Goal: Task Accomplishment & Management: Manage account settings

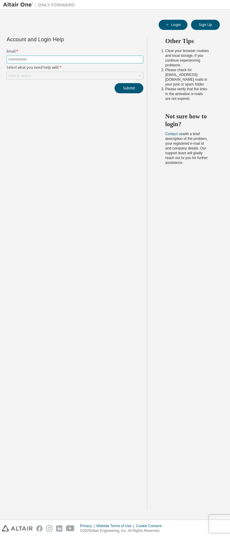
click at [113, 61] on input "text" at bounding box center [74, 59] width 133 height 5
type input "**********"
click at [178, 26] on button "Login" at bounding box center [172, 25] width 29 height 10
click at [58, 60] on input "text" at bounding box center [74, 59] width 133 height 5
type input "**********"
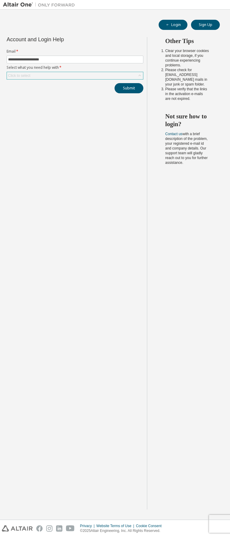
click at [49, 75] on div "Click to select" at bounding box center [75, 75] width 136 height 7
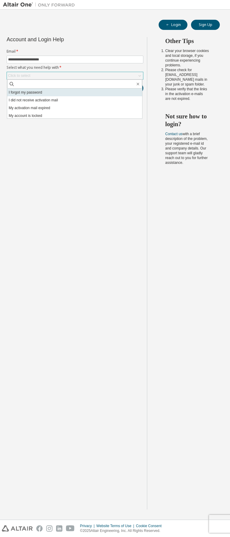
click at [54, 95] on li "I forgot my password" at bounding box center [74, 93] width 135 height 8
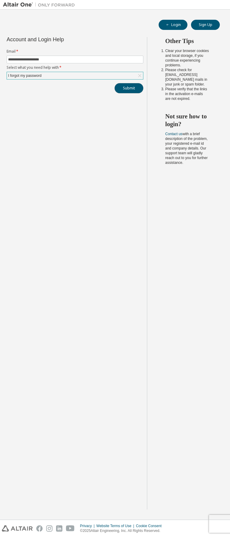
click at [124, 89] on button "Submit" at bounding box center [128, 88] width 29 height 10
click at [129, 92] on button "Submit" at bounding box center [128, 88] width 29 height 10
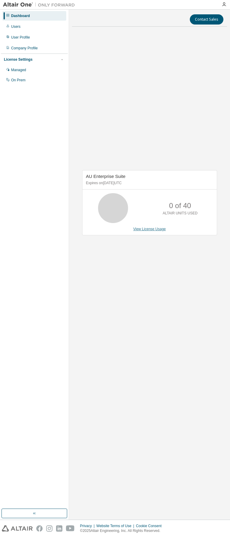
click at [148, 228] on link "View License Usage" at bounding box center [149, 229] width 33 height 4
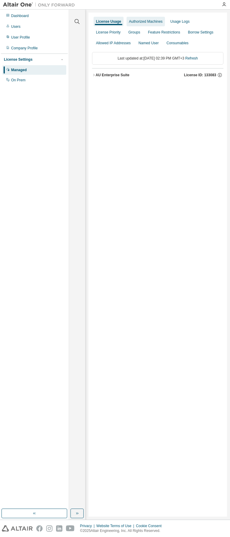
click at [153, 23] on div "Authorized Machines" at bounding box center [146, 21] width 34 height 5
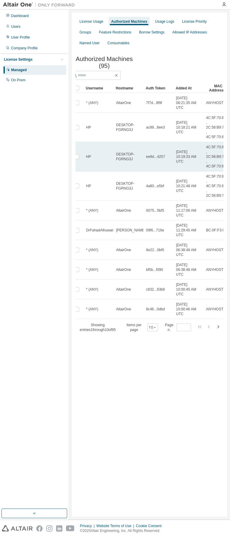
scroll to position [0, 22]
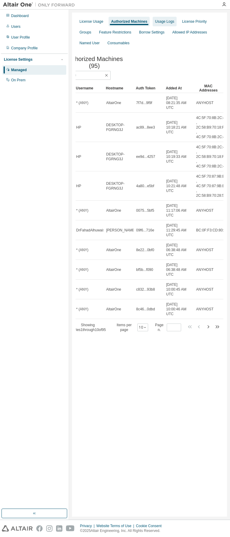
click at [158, 24] on div "Usage Logs" at bounding box center [164, 21] width 19 height 5
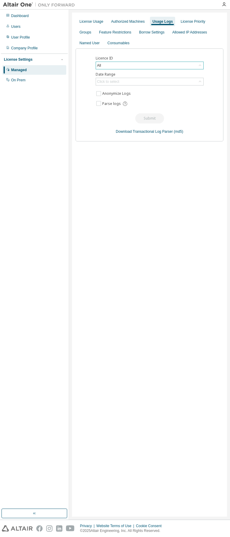
click at [141, 67] on div "All" at bounding box center [149, 65] width 107 height 7
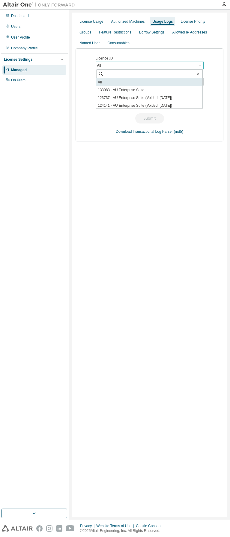
scroll to position [1, 0]
click at [160, 66] on div "All" at bounding box center [149, 65] width 107 height 7
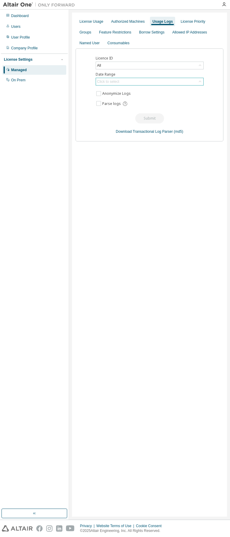
drag, startPoint x: 126, startPoint y: 86, endPoint x: 125, endPoint y: 81, distance: 4.4
click at [125, 81] on div "Licence ID All Date Range Click to select Anonymize Logs Parse logs Submit Down…" at bounding box center [149, 94] width 148 height 93
click at [125, 81] on div "Click to select" at bounding box center [149, 81] width 107 height 7
click at [124, 109] on li "Year to date" at bounding box center [149, 106] width 106 height 8
click at [137, 116] on button "Submit" at bounding box center [149, 118] width 29 height 10
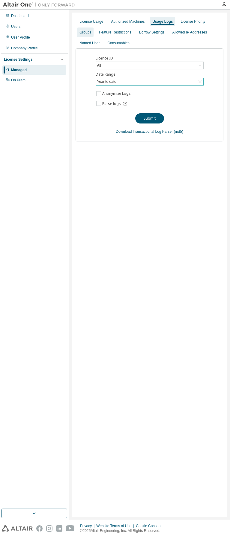
click at [88, 33] on div "Groups" at bounding box center [85, 32] width 12 height 5
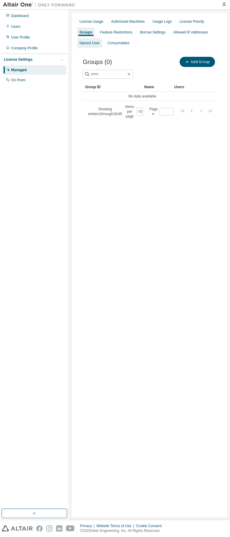
click at [94, 42] on div "Named User" at bounding box center [89, 43] width 20 height 5
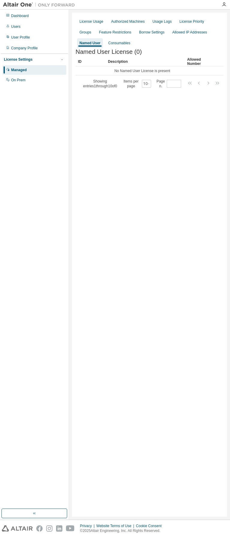
click at [25, 72] on div "Managed" at bounding box center [19, 70] width 16 height 5
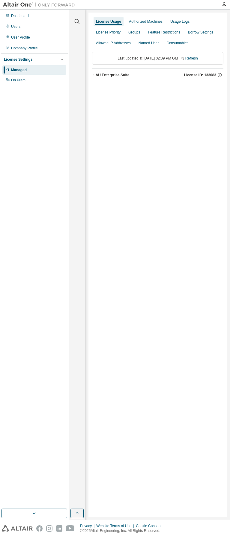
click at [117, 76] on div "AU Enterprise Suite" at bounding box center [112, 75] width 34 height 5
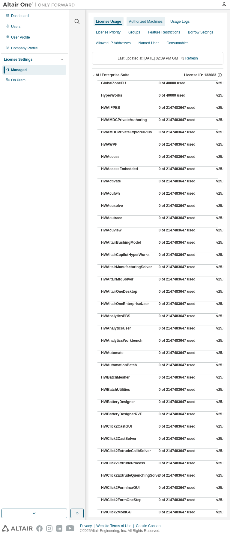
click at [136, 22] on div "Authorized Machines" at bounding box center [146, 21] width 34 height 5
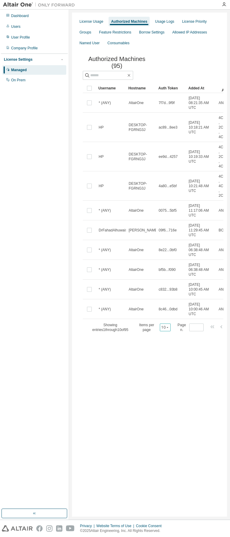
click at [165, 330] on button "10" at bounding box center [165, 327] width 8 height 5
click at [174, 368] on div "100" at bounding box center [186, 366] width 48 height 7
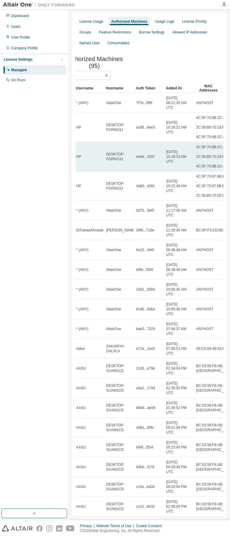
scroll to position [0, 25]
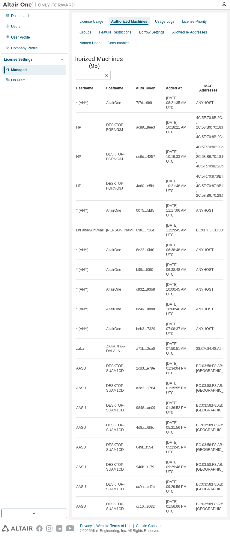
click at [173, 88] on div "Added At" at bounding box center [177, 88] width 25 height 10
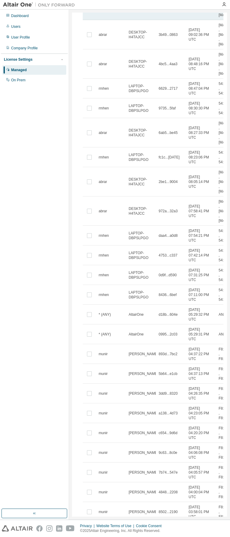
scroll to position [0, 0]
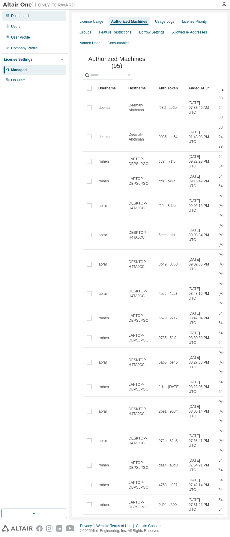
click at [19, 19] on div "Dashboard" at bounding box center [34, 16] width 64 height 10
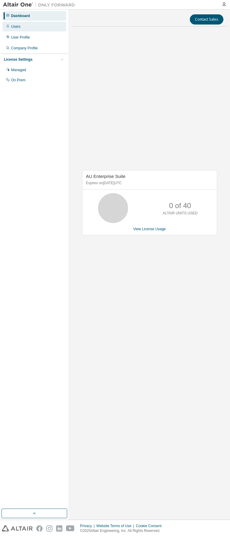
click at [38, 30] on div "Users" at bounding box center [34, 27] width 64 height 10
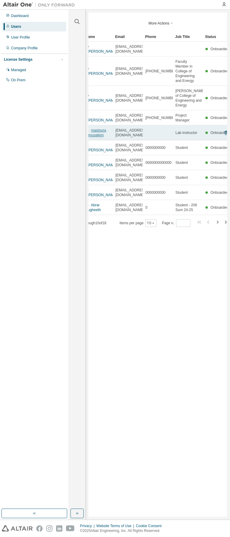
scroll to position [0, 48]
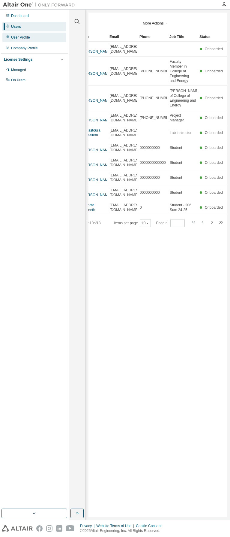
click at [41, 40] on div "User Profile" at bounding box center [34, 38] width 64 height 10
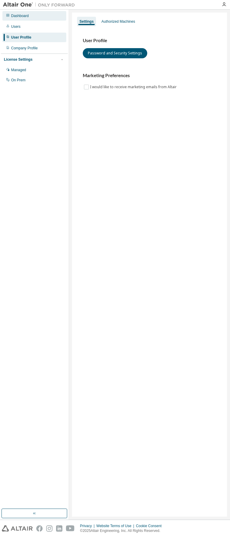
click at [31, 19] on div "Dashboard" at bounding box center [34, 16] width 64 height 10
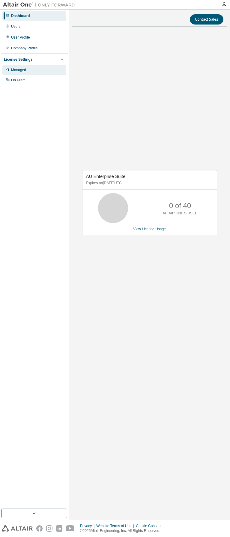
click at [24, 67] on div "Managed" at bounding box center [34, 70] width 64 height 10
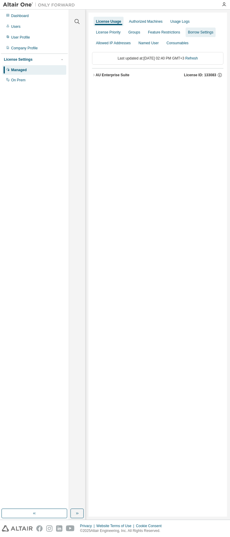
click at [185, 35] on div "Borrow Settings" at bounding box center [200, 33] width 30 height 10
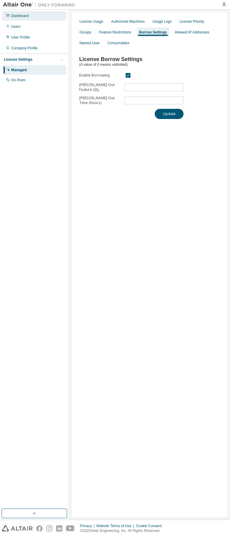
click at [24, 17] on div "Dashboard" at bounding box center [20, 15] width 18 height 5
